Goal: Information Seeking & Learning: Learn about a topic

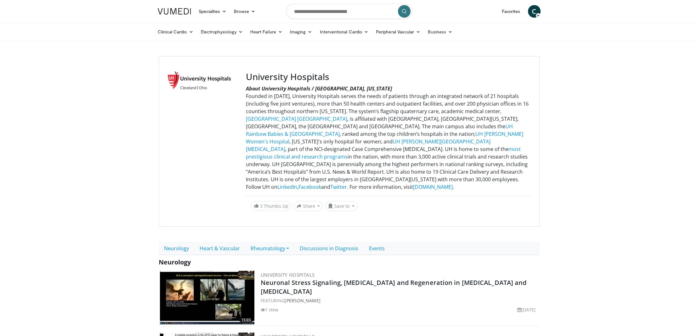
scroll to position [30, 0]
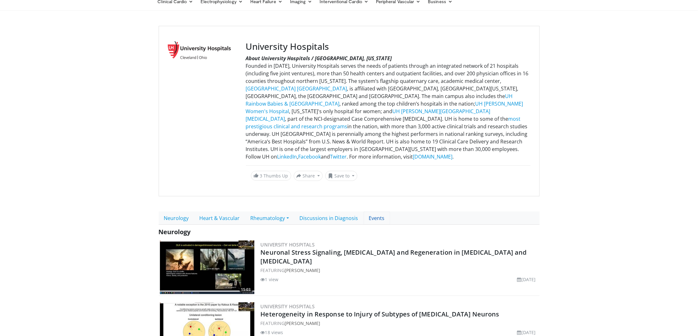
click at [371, 217] on link "Events" at bounding box center [377, 217] width 26 height 13
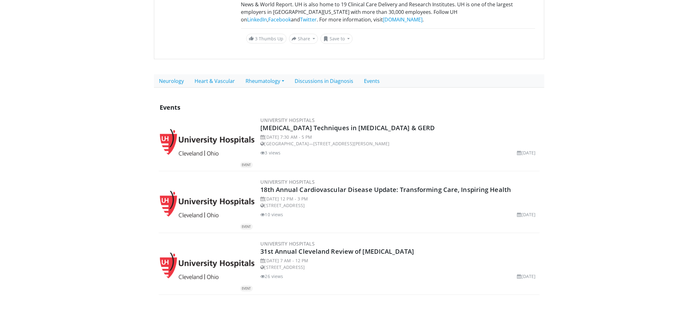
scroll to position [169, 0]
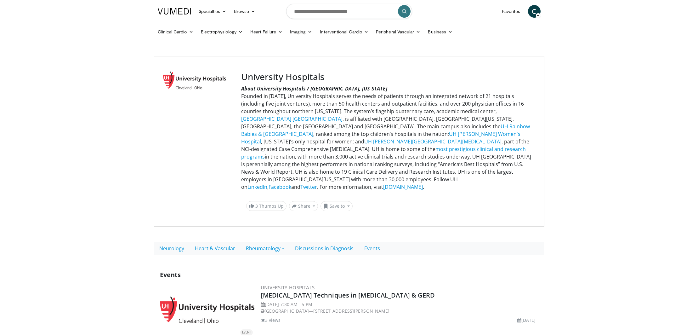
scroll to position [169, 0]
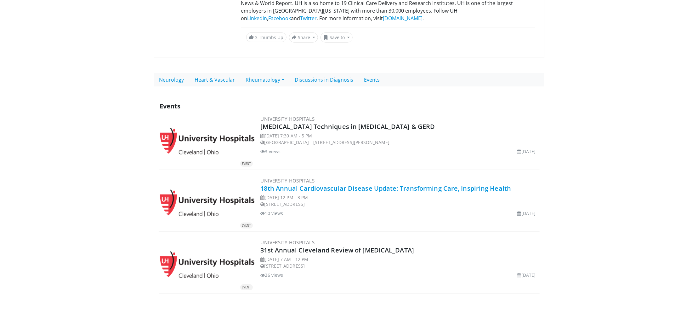
click at [290, 187] on link "18th Annual Cardiovascular Disease Update: Transforming Care, Inspiring Health" at bounding box center [386, 188] width 251 height 9
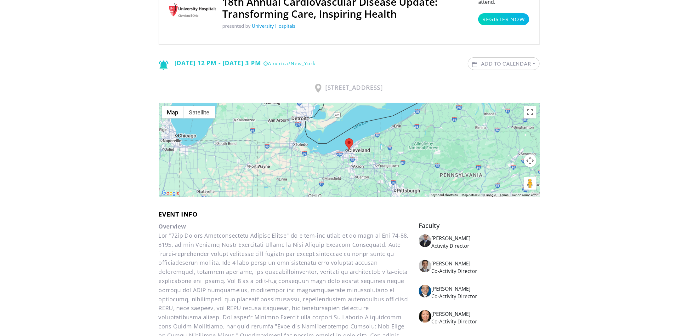
scroll to position [40, 0]
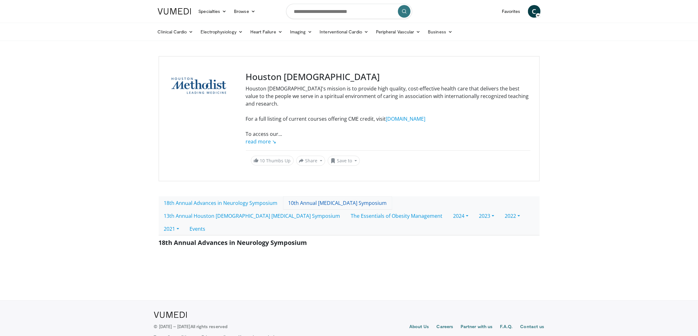
click at [340, 196] on link "10th Annual [MEDICAL_DATA] Symposium" at bounding box center [337, 202] width 109 height 13
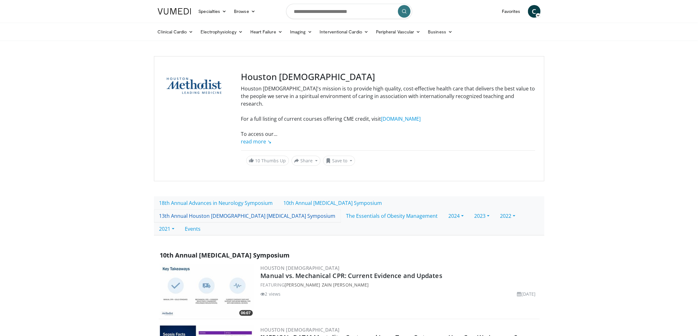
click at [341, 209] on link "13th Annual Houston [DEMOGRAPHIC_DATA] [MEDICAL_DATA] Symposium" at bounding box center [247, 215] width 187 height 13
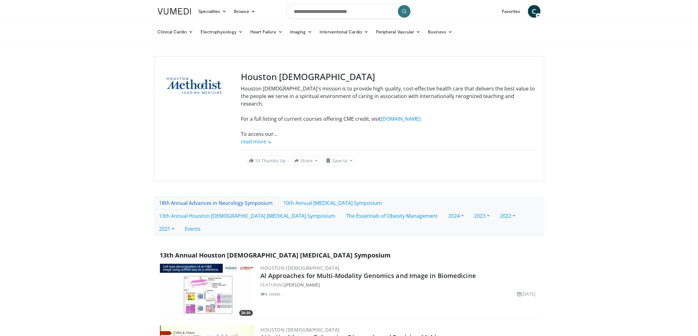
click at [229, 196] on link "18th Annual Advances in Neurology Symposium" at bounding box center [216, 202] width 124 height 13
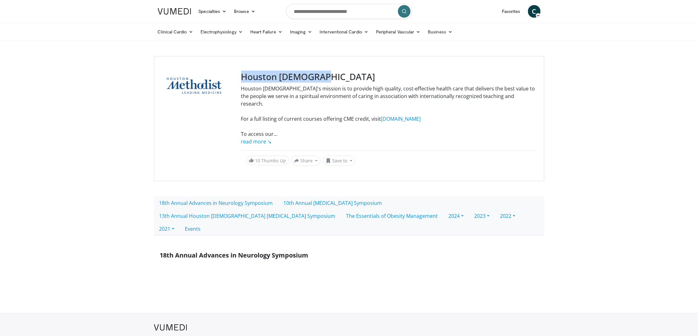
drag, startPoint x: 324, startPoint y: 77, endPoint x: 244, endPoint y: 77, distance: 80.0
click at [244, 77] on h3 "Houston [DEMOGRAPHIC_DATA]" at bounding box center [388, 77] width 294 height 11
copy h3 "Houston [DEMOGRAPHIC_DATA]"
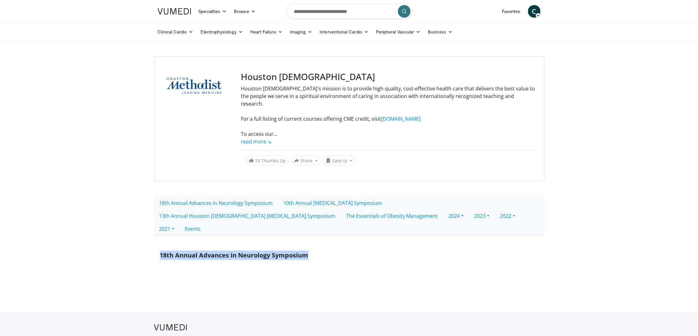
drag, startPoint x: 313, startPoint y: 234, endPoint x: 131, endPoint y: 232, distance: 182.7
click at [131, 232] on body "Specialties Adult & Family Medicine Allergy, [MEDICAL_DATA], Immunology Anesthe…" at bounding box center [349, 181] width 698 height 363
copy span "18th Annual Advances in Neurology Symposium"
